Goal: Task Accomplishment & Management: Manage account settings

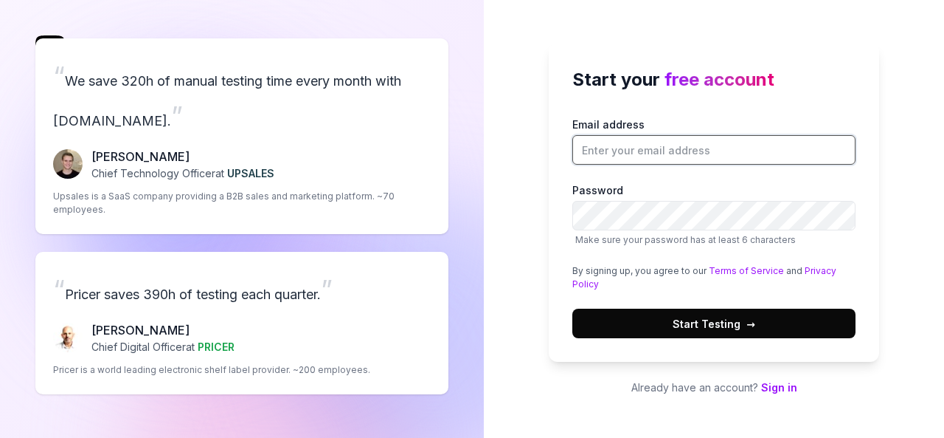
click at [605, 144] on input "Email address" at bounding box center [714, 150] width 283 height 30
paste input "[EMAIL_ADDRESS][DOMAIN_NAME]"
type input "[EMAIL_ADDRESS][DOMAIN_NAME]"
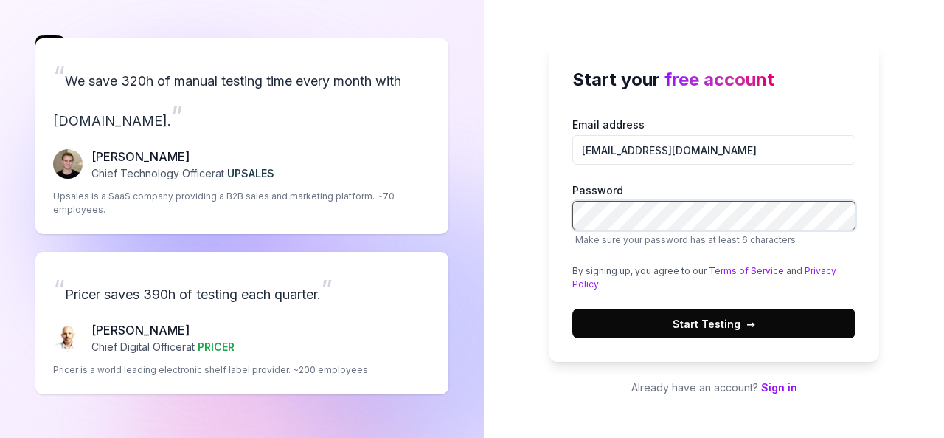
click at [573, 308] on button "Start Testing →" at bounding box center [714, 323] width 283 height 30
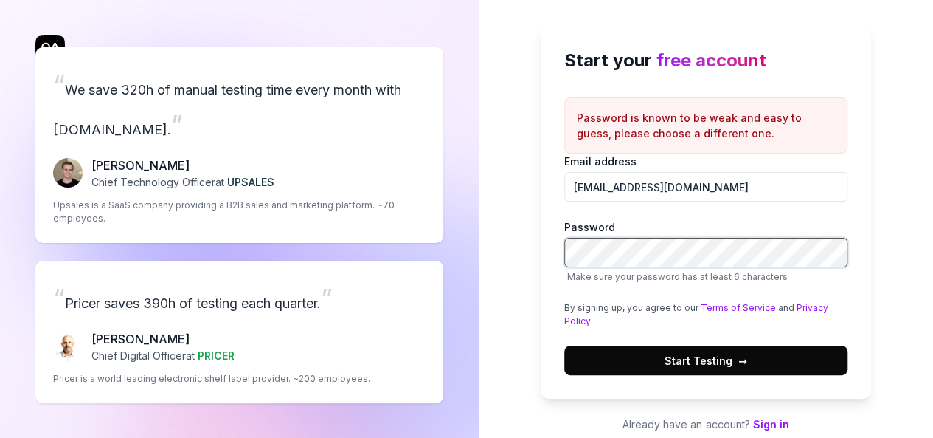
scroll to position [17, 0]
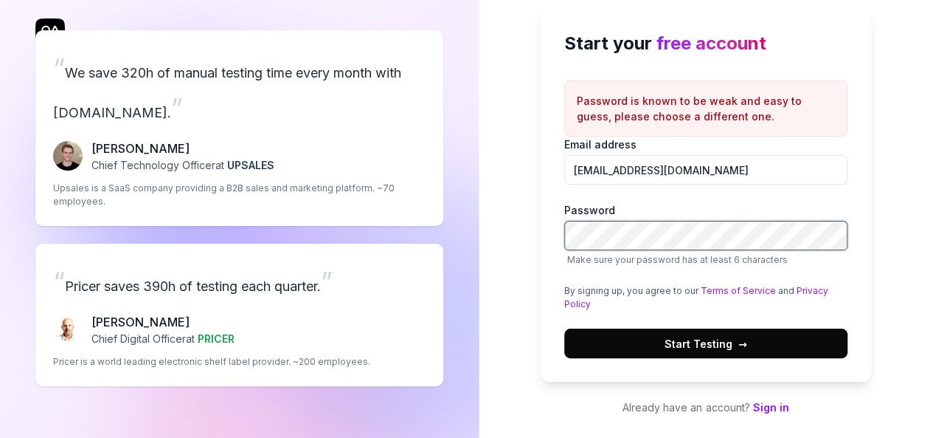
click at [564, 328] on button "Start Testing →" at bounding box center [705, 343] width 283 height 30
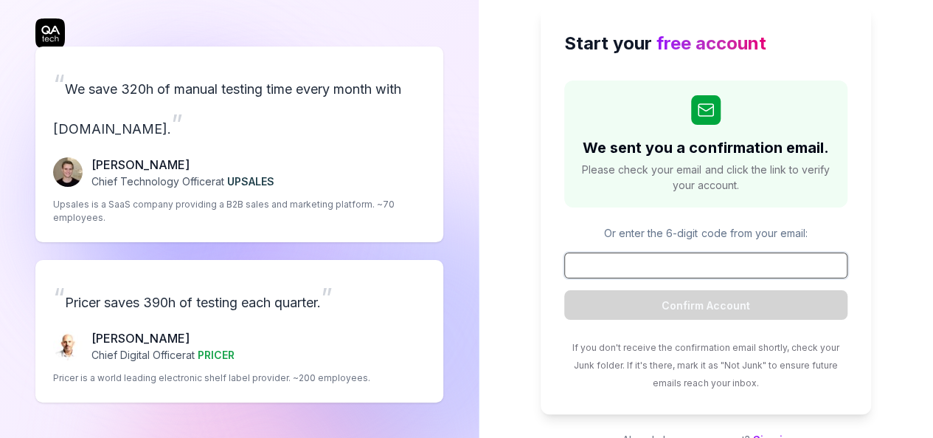
paste input "626894"
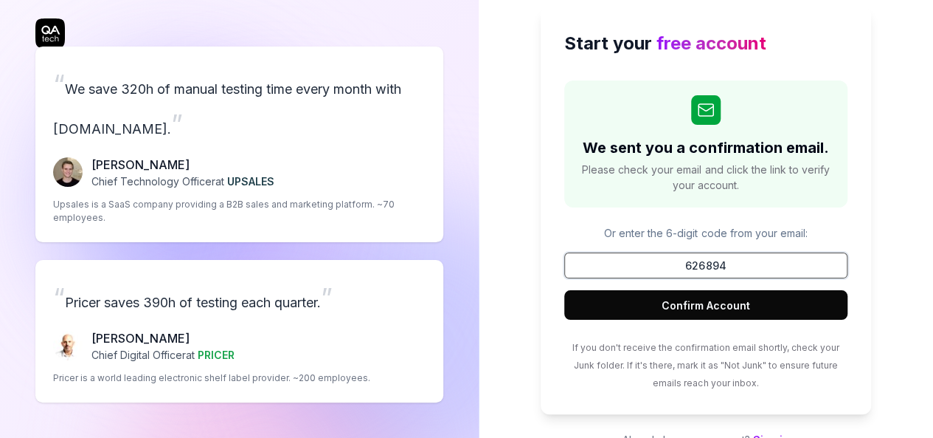
type input "626894"
click at [564, 290] on button "Confirm Account" at bounding box center [705, 305] width 283 height 30
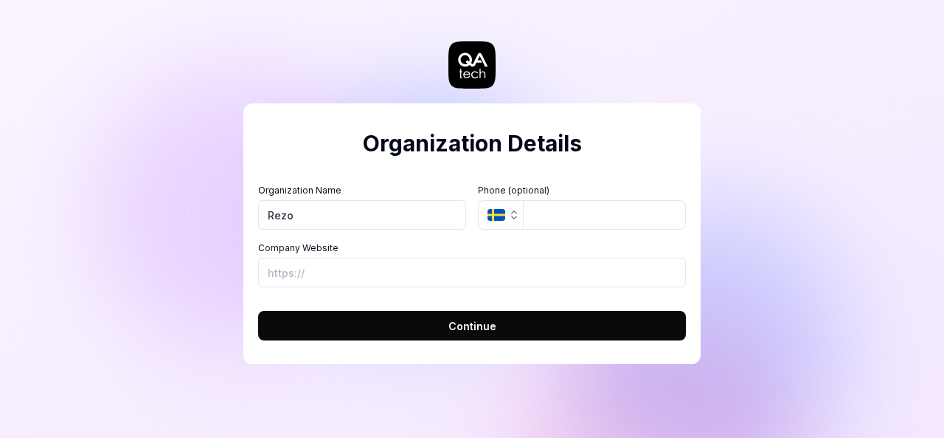
type input "Rezo"
paste input "[URL][DOMAIN_NAME]"
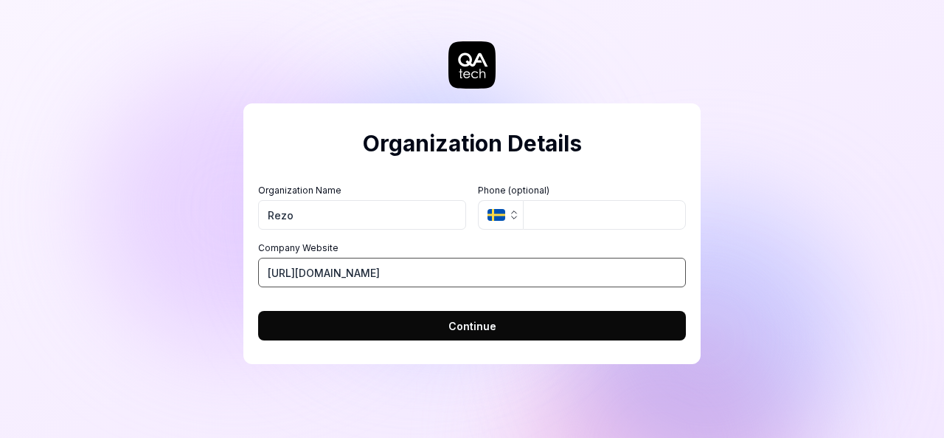
type input "[URL][DOMAIN_NAME]"
click at [455, 320] on span "Continue" at bounding box center [473, 325] width 48 height 15
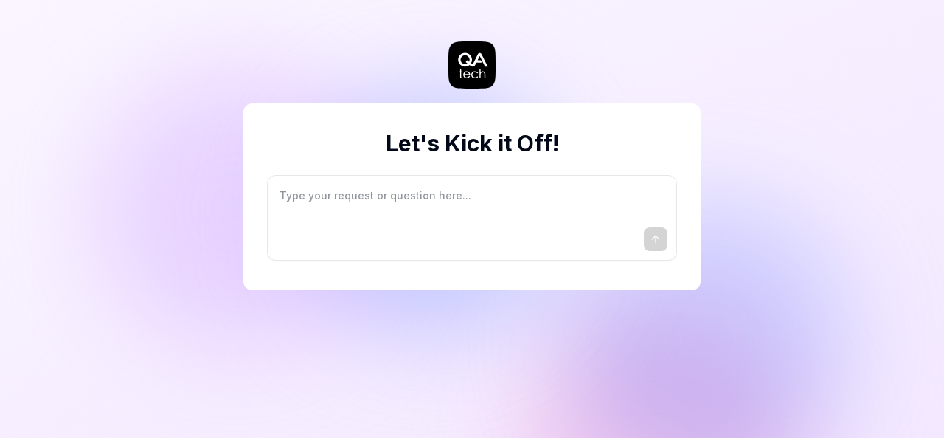
type textarea "*"
type textarea "I"
type textarea "*"
type textarea "I"
type textarea "*"
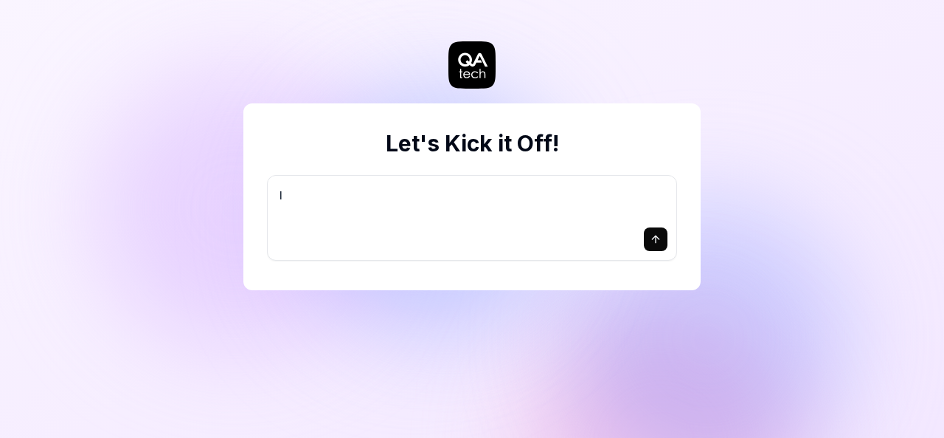
type textarea "I w"
type textarea "*"
type textarea "I wa"
type textarea "*"
type textarea "I wan"
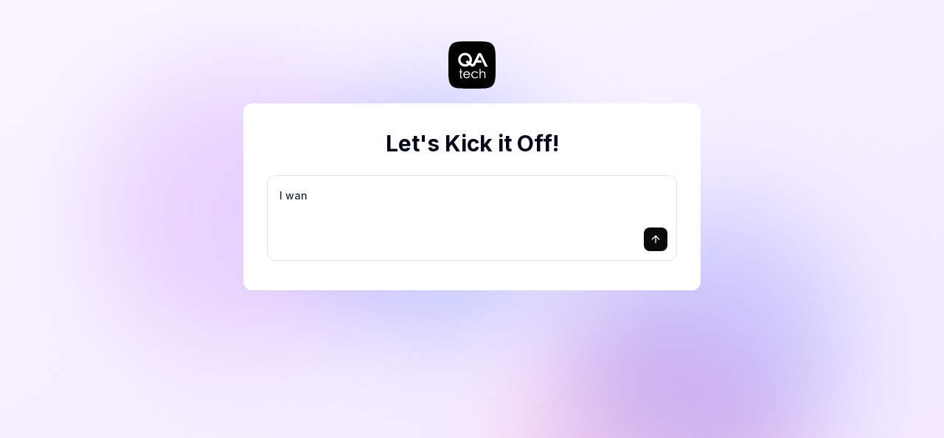
type textarea "*"
type textarea "I want"
type textarea "*"
type textarea "I want"
type textarea "*"
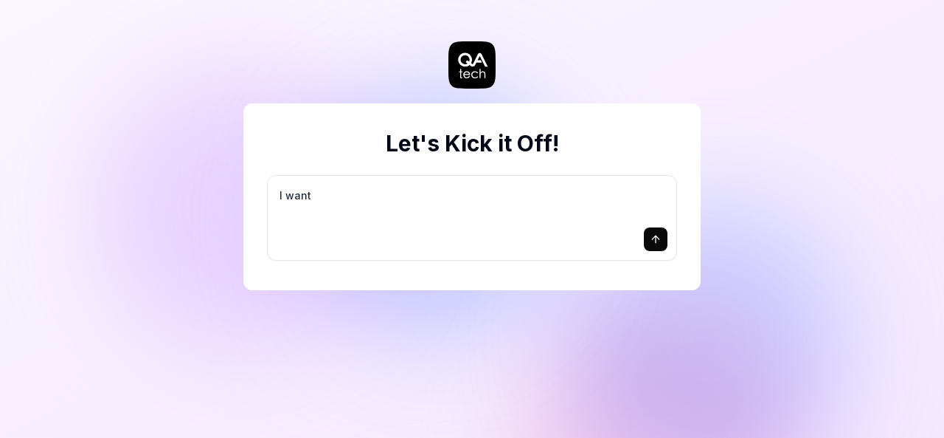
type textarea "I want a"
type textarea "*"
type textarea "I want a"
type textarea "*"
type textarea "I want a g"
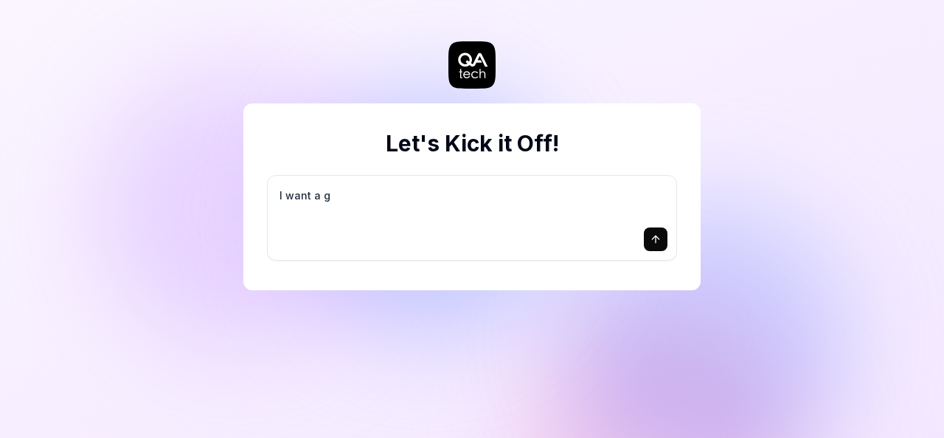
type textarea "*"
type textarea "I want a go"
type textarea "*"
type textarea "I want a goo"
type textarea "*"
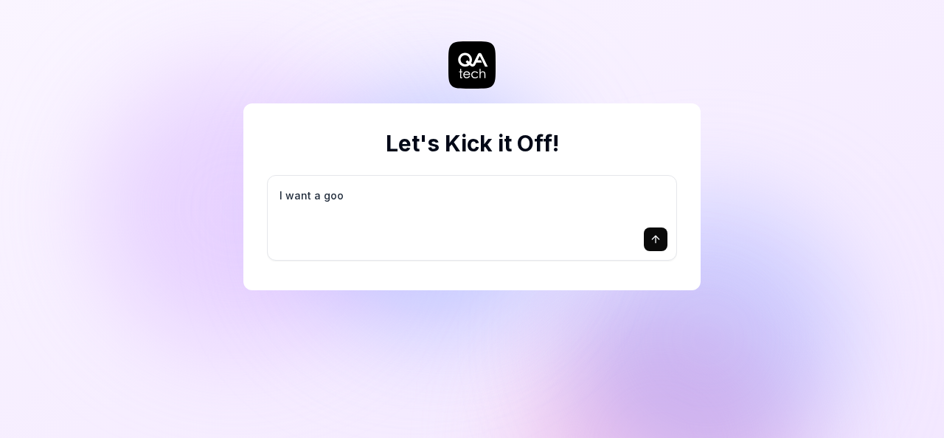
type textarea "I want a good"
type textarea "*"
type textarea "I want a good"
type textarea "*"
type textarea "I want a good t"
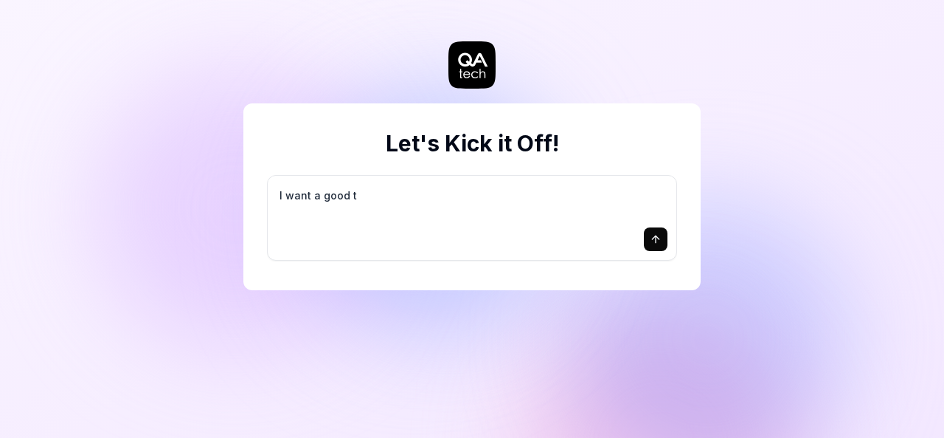
type textarea "*"
type textarea "I want a good te"
type textarea "*"
type textarea "I want a good tes"
type textarea "*"
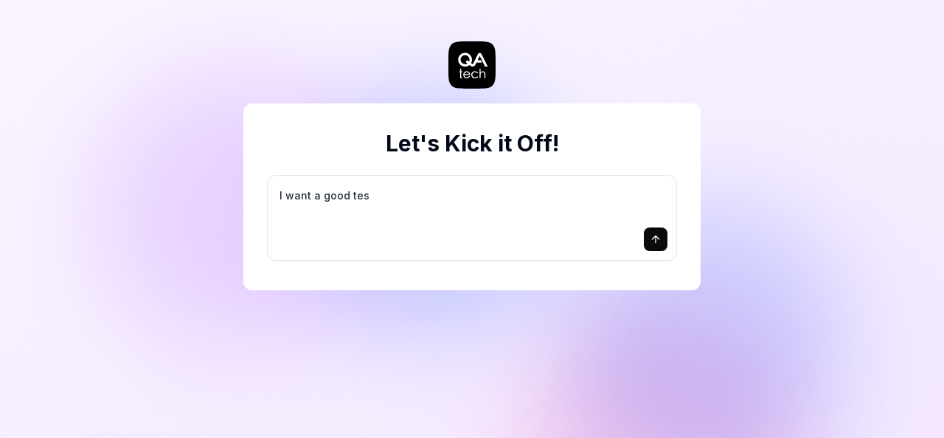
type textarea "I want a good test"
type textarea "*"
type textarea "I want a good test"
type textarea "*"
type textarea "I want a good test s"
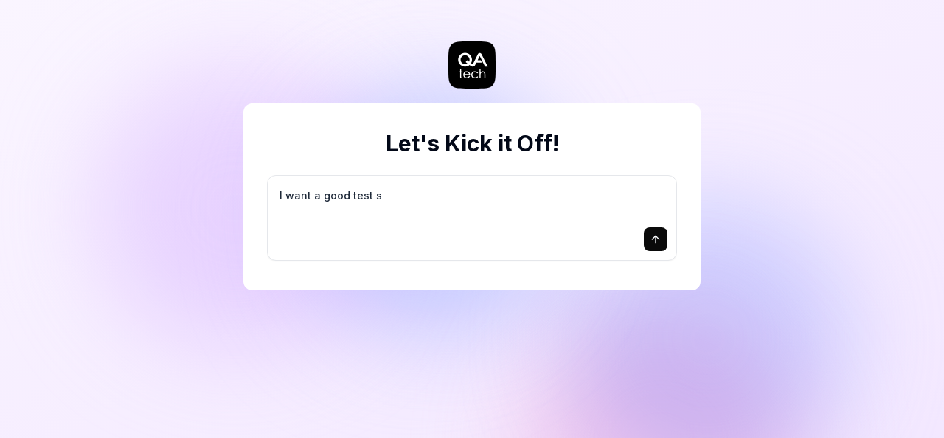
type textarea "*"
type textarea "I want a good test se"
type textarea "*"
type textarea "I want a good test set"
type textarea "*"
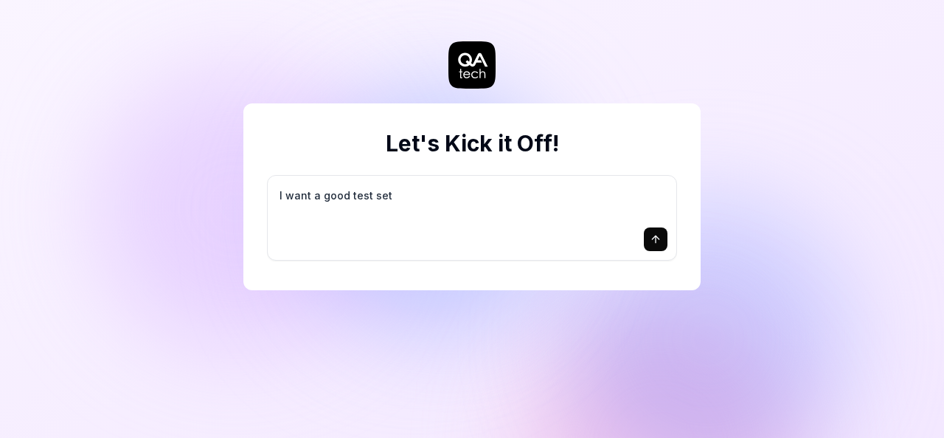
type textarea "I want a good test setu"
type textarea "*"
type textarea "I want a good test setup"
type textarea "*"
type textarea "I want a good test setup"
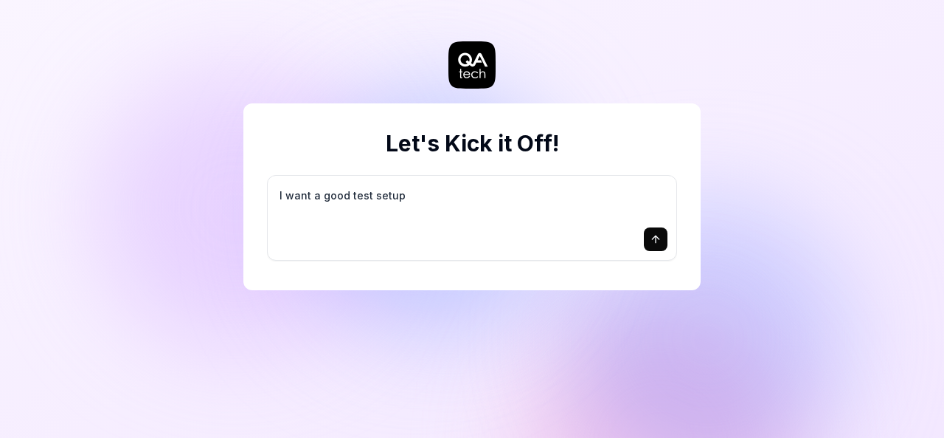
type textarea "*"
type textarea "I want a good test setup f"
type textarea "*"
type textarea "I want a good test setup fo"
type textarea "*"
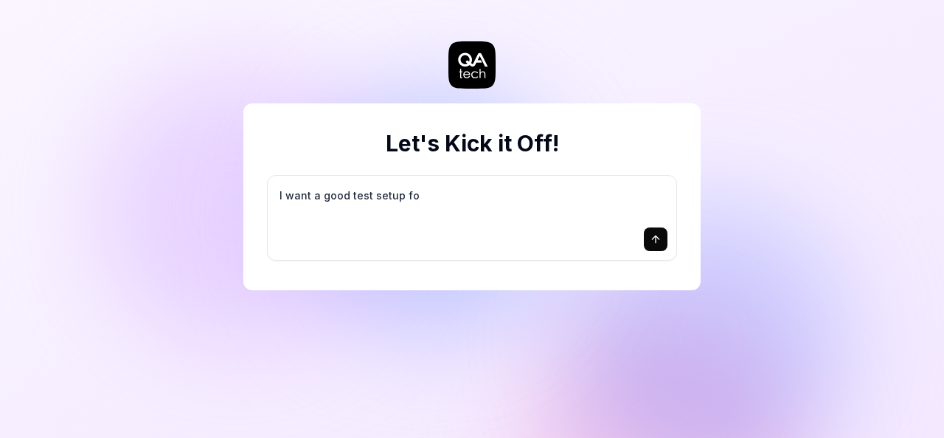
type textarea "I want a good test setup for"
type textarea "*"
type textarea "I want a good test setup for"
type textarea "*"
type textarea "I want a good test setup for m"
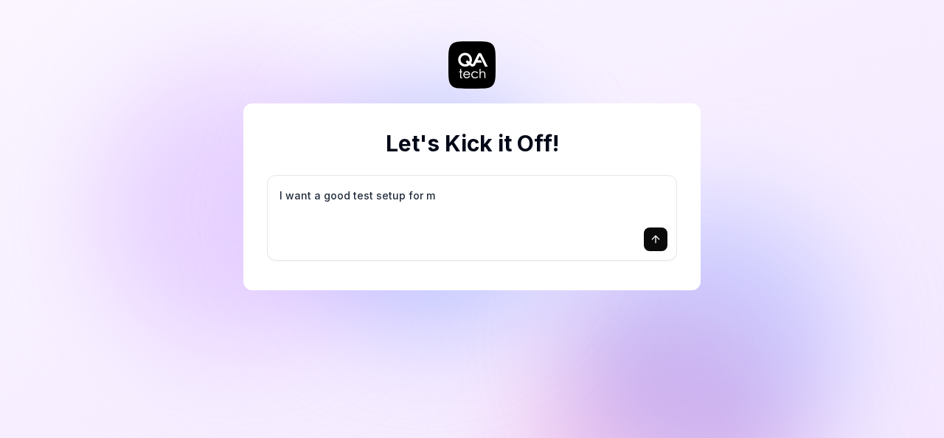
type textarea "*"
type textarea "I want a good test setup for my"
type textarea "*"
type textarea "I want a good test setup for my"
type textarea "*"
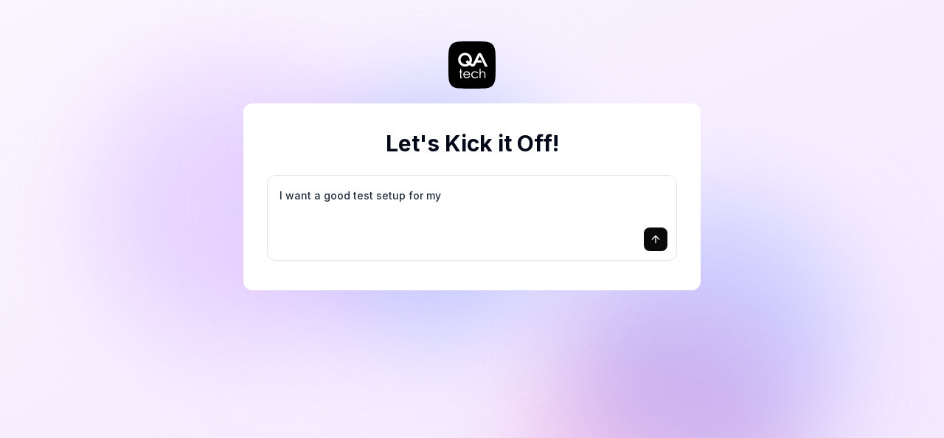
type textarea "I want a good test setup for my s"
type textarea "*"
type textarea "I want a good test setup for my si"
type textarea "*"
type textarea "I want a good test setup for my sit"
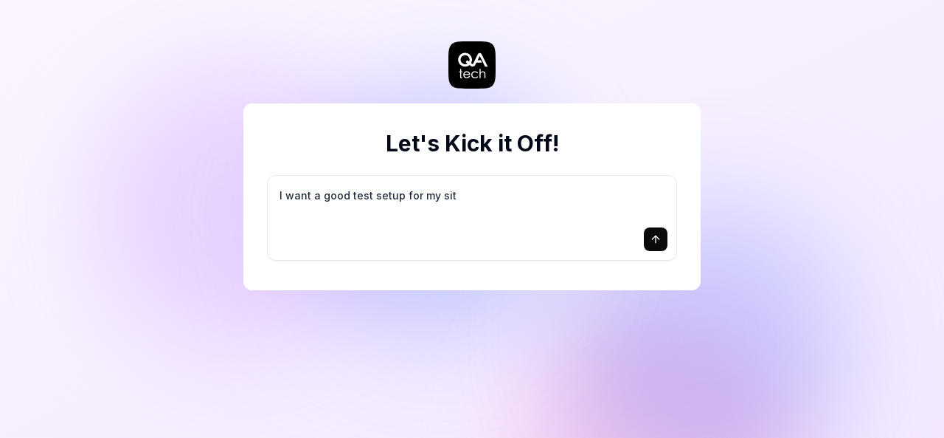
type textarea "*"
type textarea "I want a good test setup for my site"
type textarea "*"
type textarea "I want a good test setup for my site"
type textarea "*"
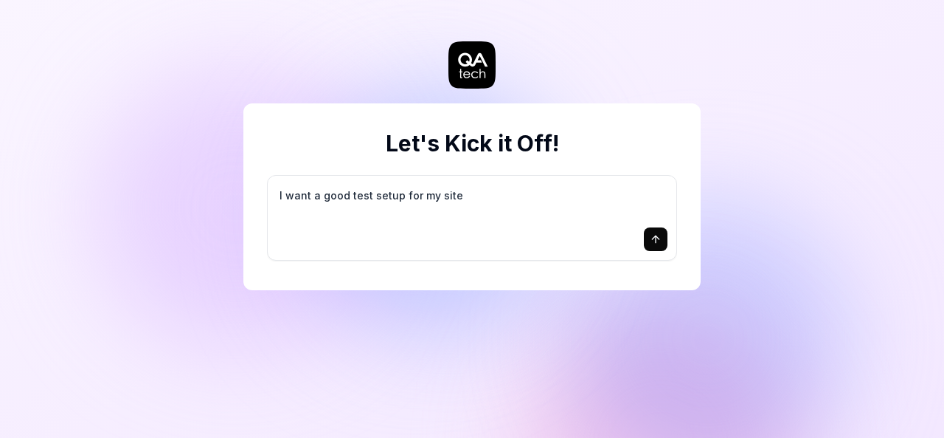
type textarea "I want a good test setup for my site -"
type textarea "*"
type textarea "I want a good test setup for my site -"
type textarea "*"
type textarea "I want a good test setup for my site - h"
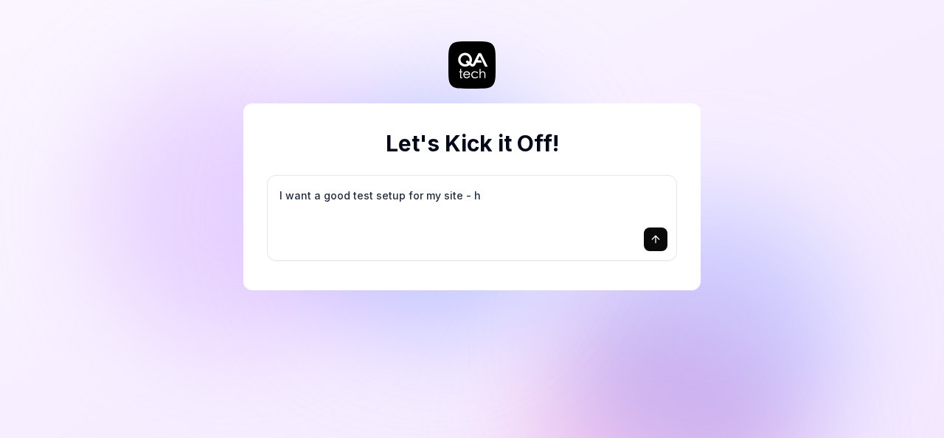
type textarea "*"
type textarea "I want a good test setup for my site - he"
type textarea "*"
type textarea "I want a good test setup for my site - hel"
type textarea "*"
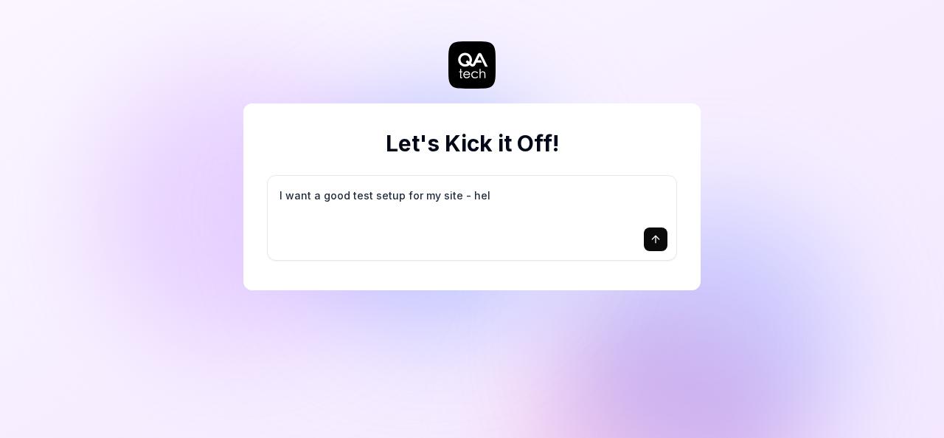
type textarea "I want a good test setup for my site - help"
type textarea "*"
type textarea "I want a good test setup for my site - help"
type textarea "*"
type textarea "I want a good test setup for my site - help m"
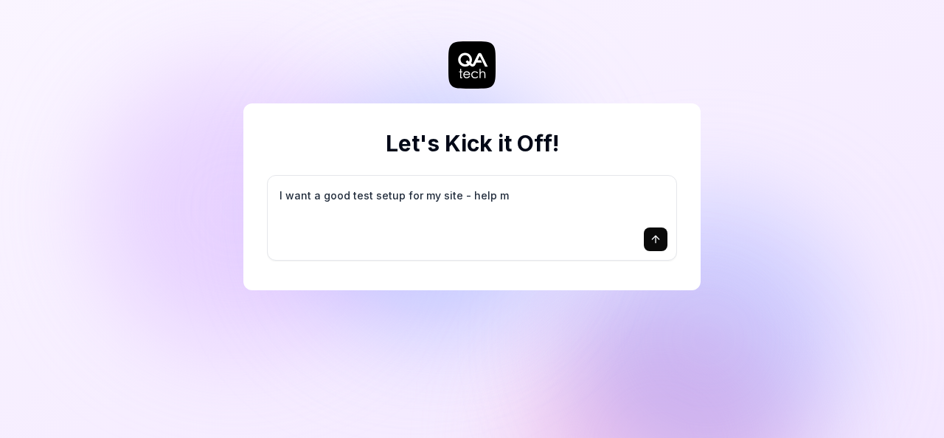
type textarea "*"
type textarea "I want a good test setup for my site - help me"
type textarea "*"
type textarea "I want a good test setup for my site - help me"
type textarea "*"
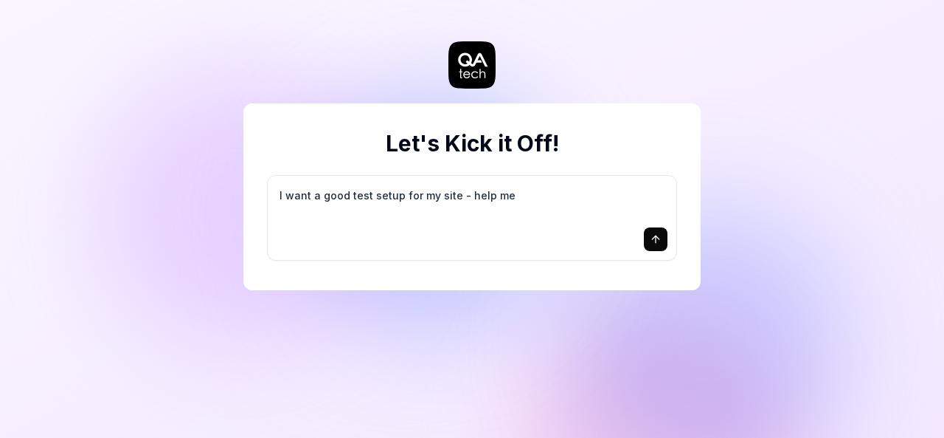
type textarea "I want a good test setup for my site - help me c"
type textarea "*"
type textarea "I want a good test setup for my site - help me cr"
type textarea "*"
type textarea "I want a good test setup for my site - help me cre"
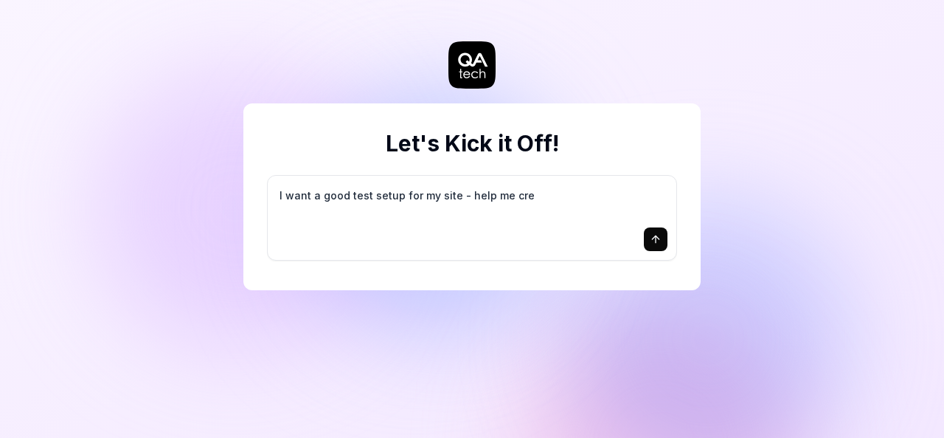
type textarea "*"
type textarea "I want a good test setup for my site - help me crea"
type textarea "*"
type textarea "I want a good test setup for my site - help me creat"
type textarea "*"
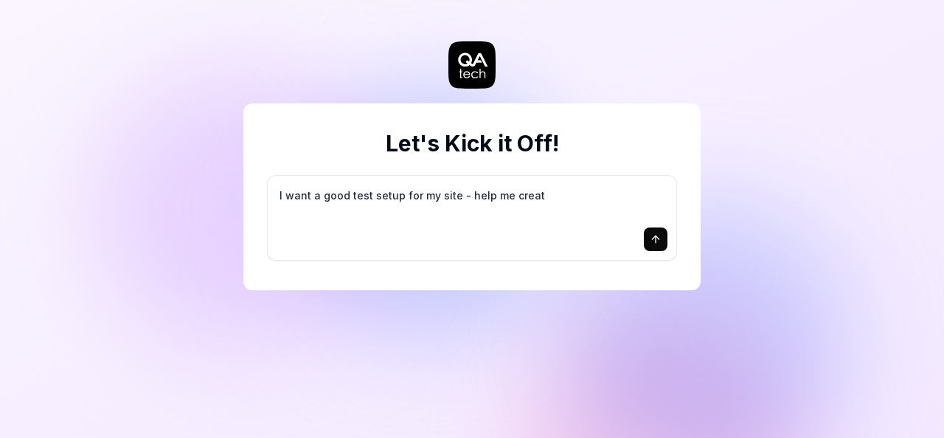
type textarea "I want a good test setup for my site - help me create"
type textarea "*"
type textarea "I want a good test setup for my site - help me create"
type textarea "*"
type textarea "I want a good test setup for my site - help me create t"
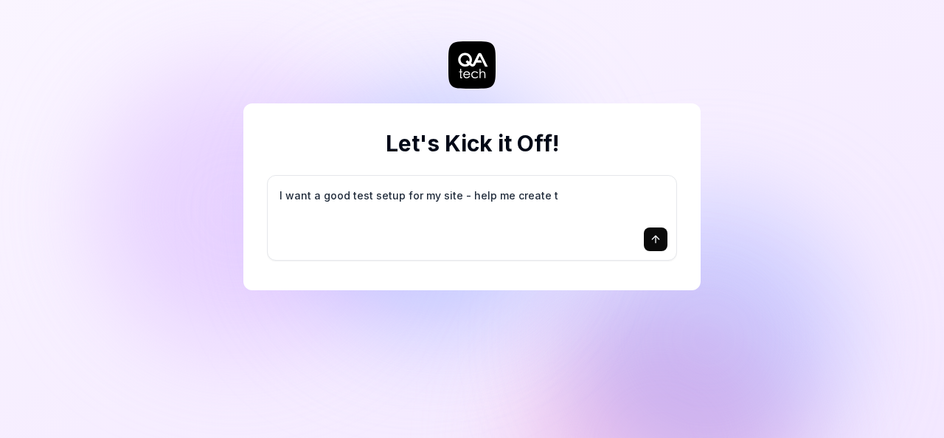
type textarea "*"
type textarea "I want a good test setup for my site - help me create th"
type textarea "*"
type textarea "I want a good test setup for my site - help me create the"
type textarea "*"
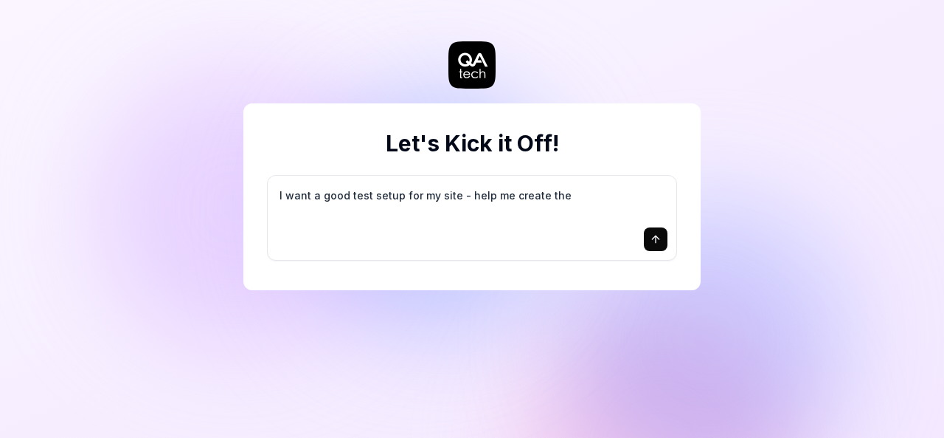
type textarea "I want a good test setup for my site - help me create the"
type textarea "*"
type textarea "I want a good test setup for my site - help me create the f"
type textarea "*"
type textarea "I want a good test setup for my site - help me create the fi"
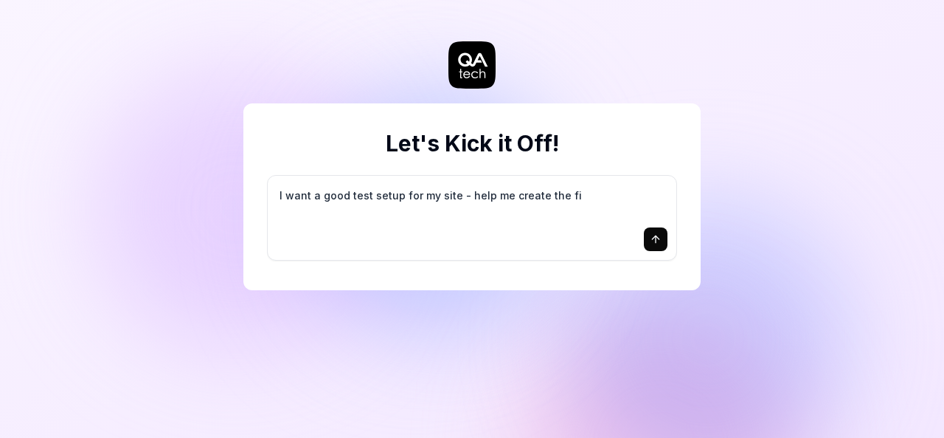
type textarea "*"
type textarea "I want a good test setup for my site - help me create the fir"
type textarea "*"
type textarea "I want a good test setup for my site - help me create the firs"
type textarea "*"
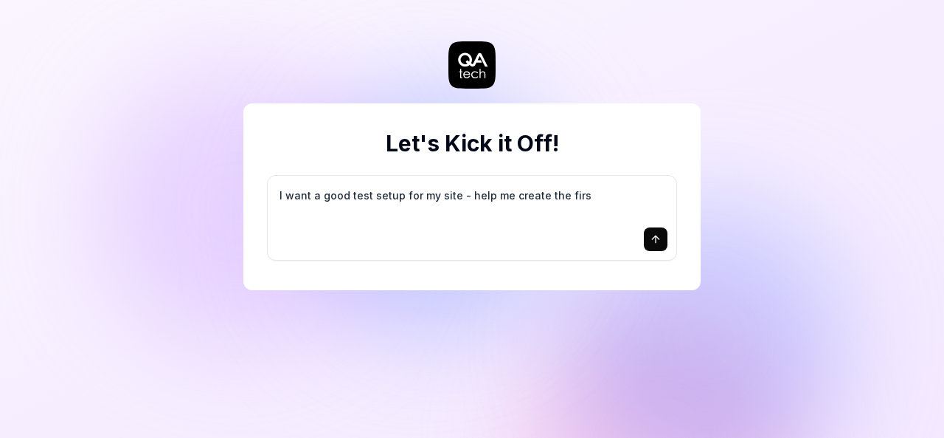
type textarea "I want a good test setup for my site - help me create the first"
type textarea "*"
type textarea "I want a good test setup for my site - help me create the first"
type textarea "*"
type textarea "I want a good test setup for my site - help me create the first 3"
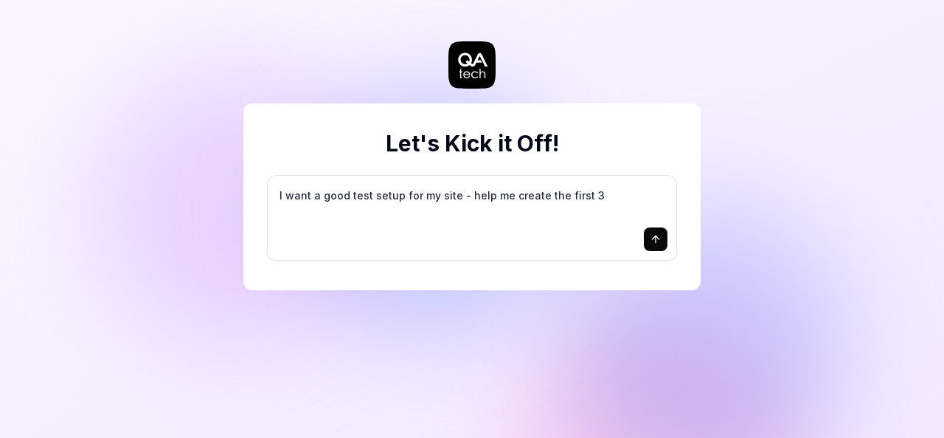
type textarea "*"
type textarea "I want a good test setup for my site - help me create the first 3-"
type textarea "*"
type textarea "I want a good test setup for my site - help me create the first 3-5"
type textarea "*"
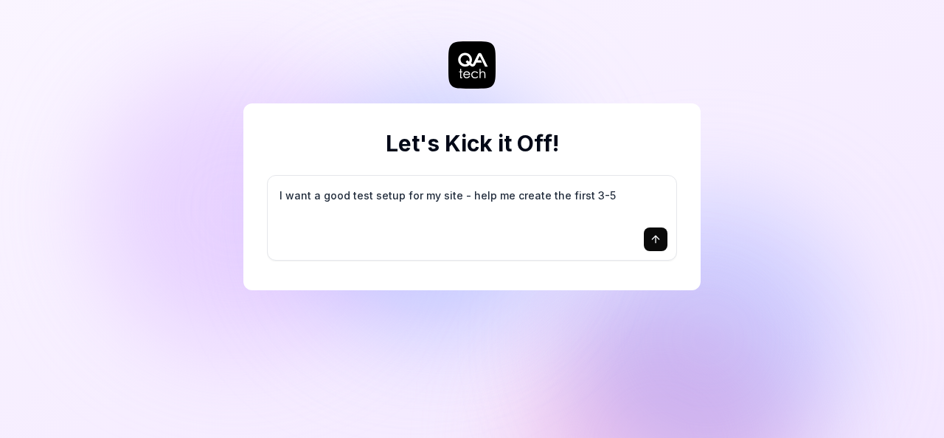
type textarea "I want a good test setup for my site - help me create the first 3-5"
type textarea "*"
type textarea "I want a good test setup for my site - help me create the first 3-5 t"
type textarea "*"
type textarea "I want a good test setup for my site - help me create the first 3-5 te"
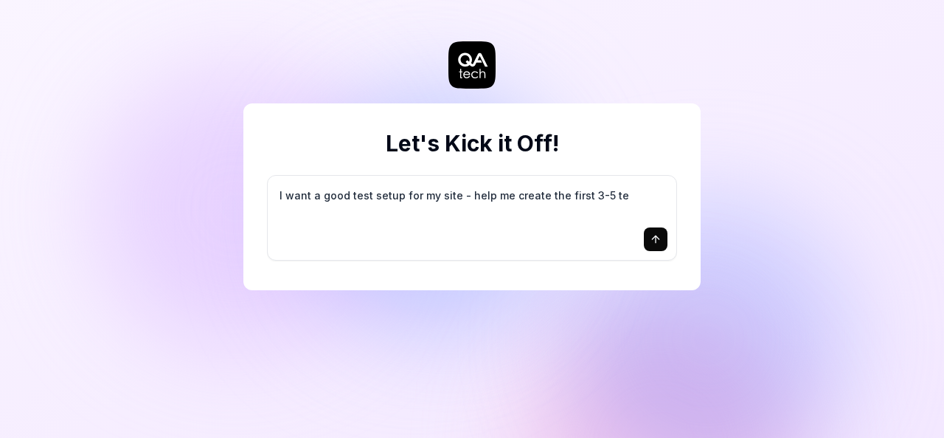
type textarea "*"
type textarea "I want a good test setup for my site - help me create the first 3-5 tes"
type textarea "*"
type textarea "I want a good test setup for my site - help me create the first 3-5 test"
type textarea "*"
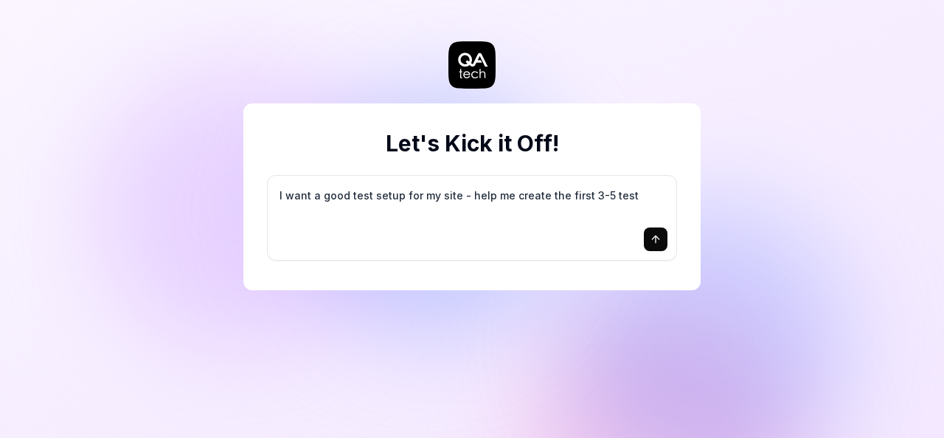
type textarea "I want a good test setup for my site - help me create the first 3-5 test"
type textarea "*"
type textarea "I want a good test setup for my site - help me create the first 3-5 test c"
type textarea "*"
type textarea "I want a good test setup for my site - help me create the first 3-5 test ca"
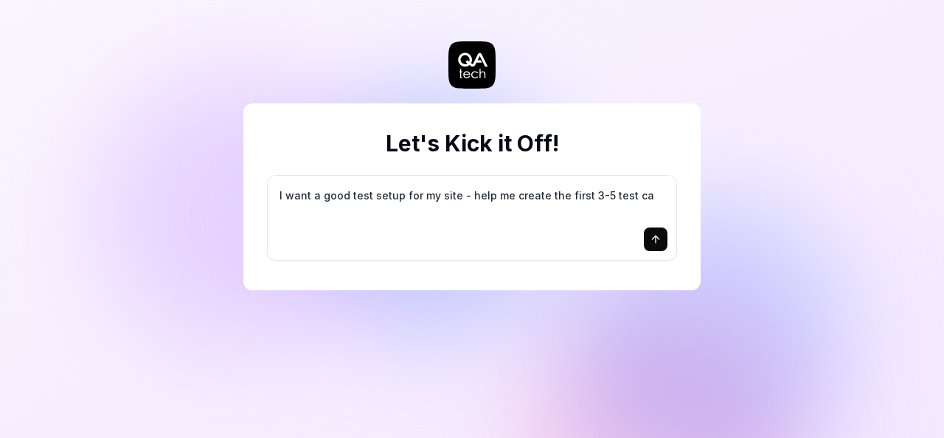
type textarea "*"
type textarea "I want a good test setup for my site - help me create the first 3-5 test cas"
type textarea "*"
type textarea "I want a good test setup for my site - help me create the first 3-5 test case"
type textarea "*"
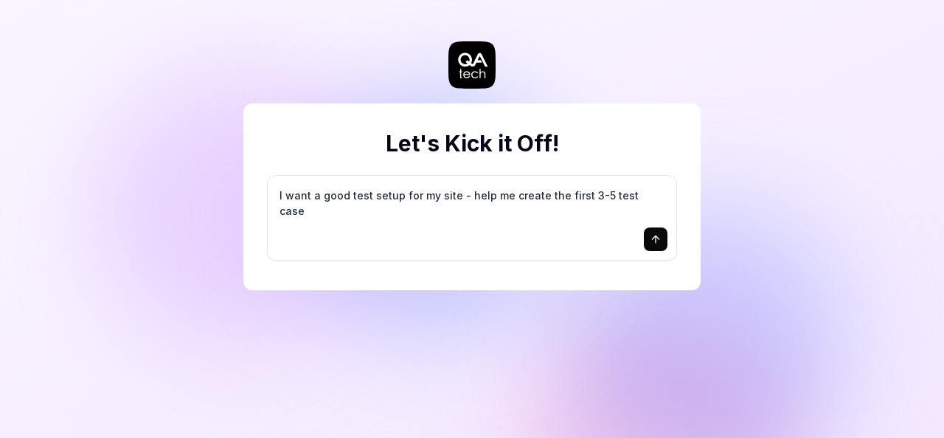
type textarea "I want a good test setup for my site - help me create the first 3-5 test cases"
click at [660, 241] on icon "submit" at bounding box center [656, 239] width 12 height 12
type textarea "*"
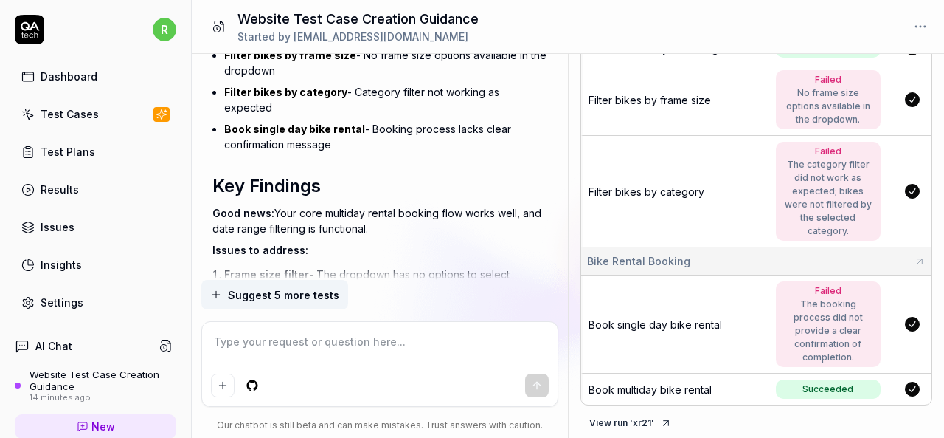
scroll to position [1418, 0]
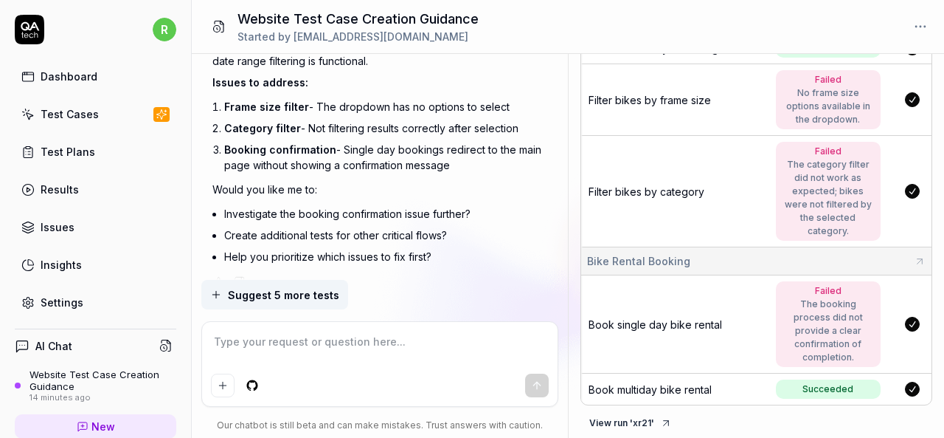
type textarea "*"
click at [58, 193] on div "Results" at bounding box center [60, 189] width 38 height 15
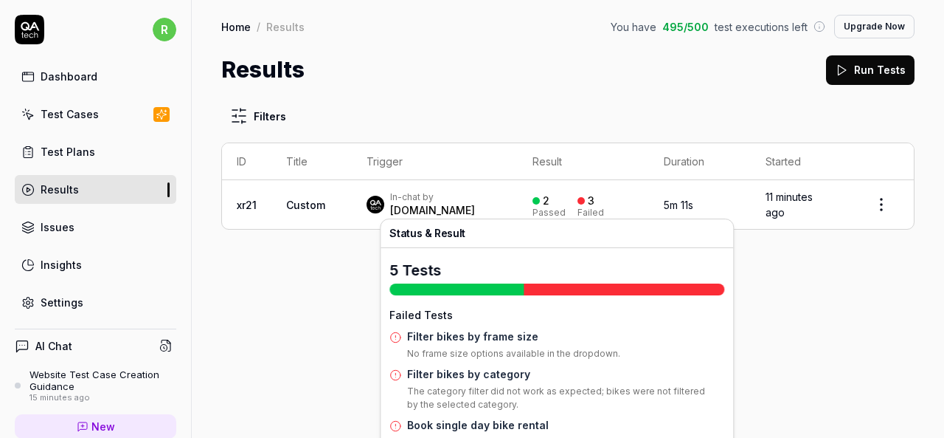
click at [578, 198] on div "3 Failed" at bounding box center [591, 205] width 27 height 24
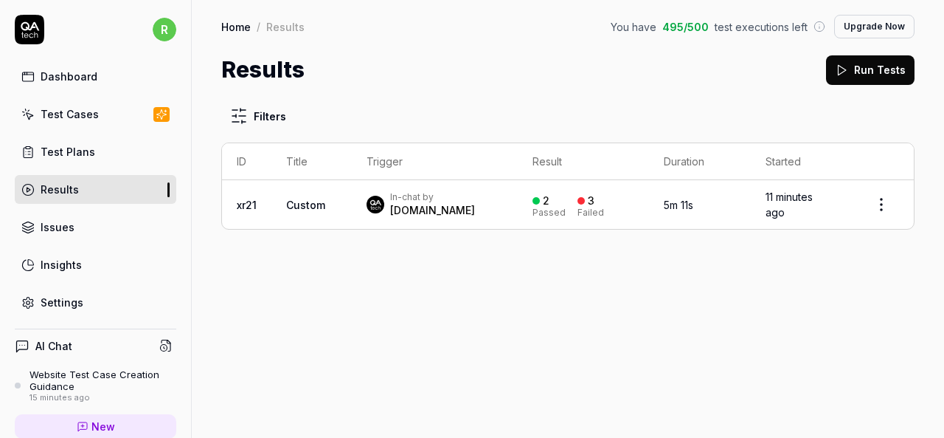
click at [578, 198] on div "3 Failed" at bounding box center [591, 205] width 27 height 24
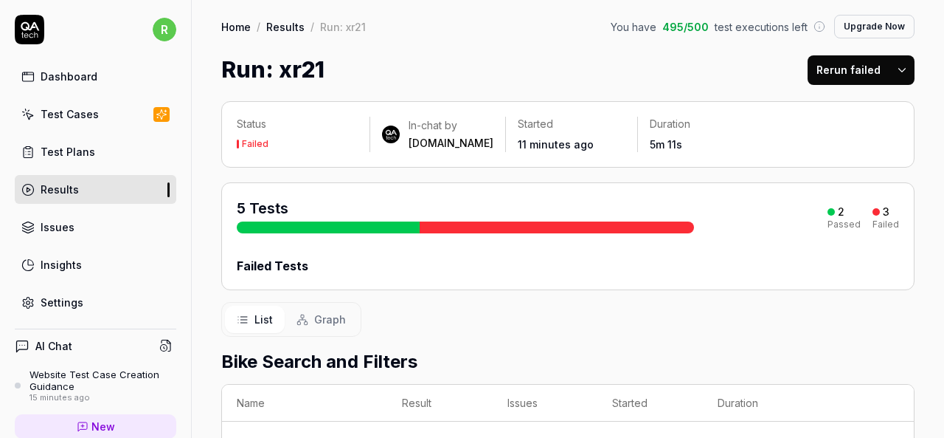
click at [111, 214] on link "Issues" at bounding box center [96, 227] width 162 height 29
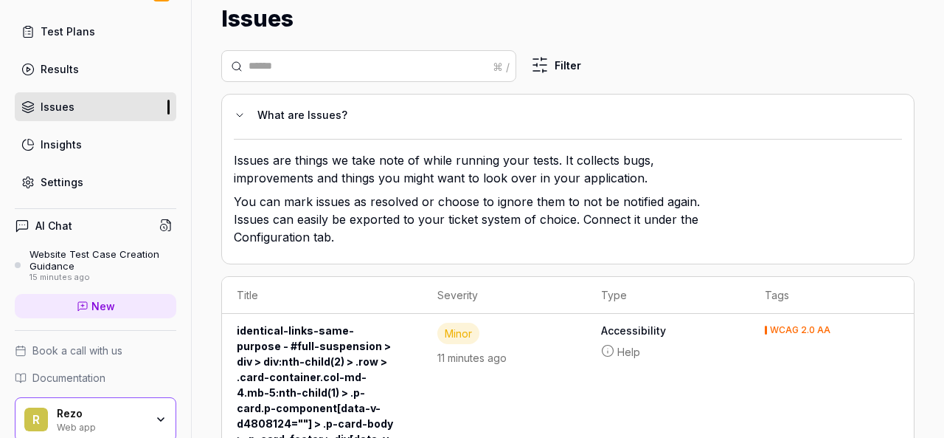
scroll to position [176, 0]
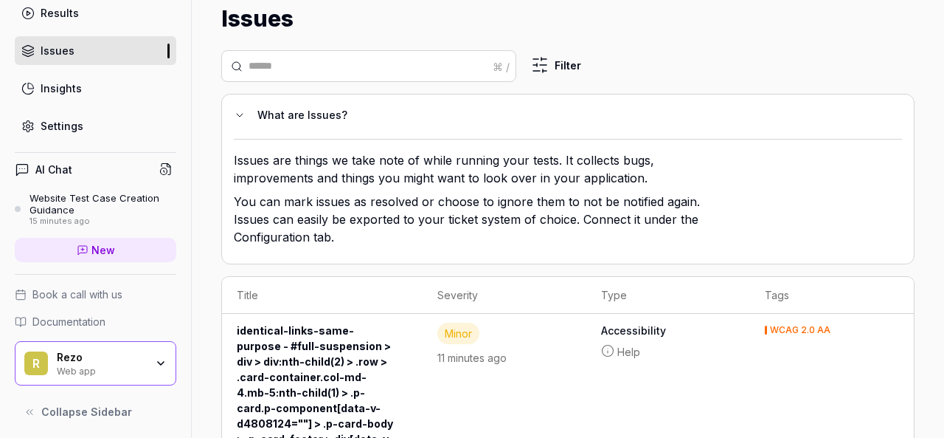
click at [87, 113] on link "Settings" at bounding box center [96, 125] width 162 height 29
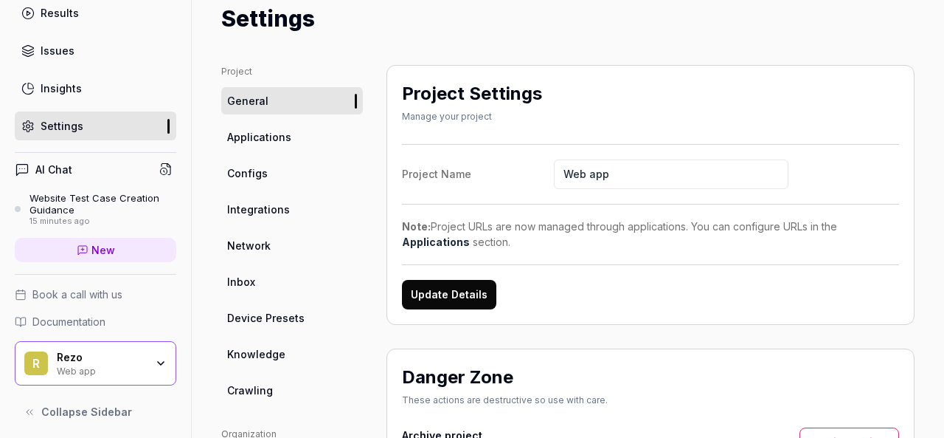
click at [261, 142] on span "Applications" at bounding box center [259, 136] width 64 height 15
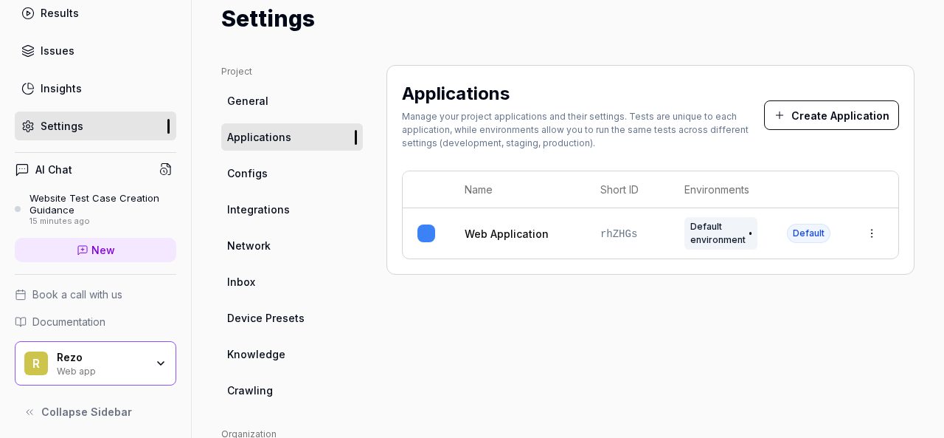
click at [283, 166] on link "Configs" at bounding box center [292, 172] width 142 height 27
